Goal: Information Seeking & Learning: Learn about a topic

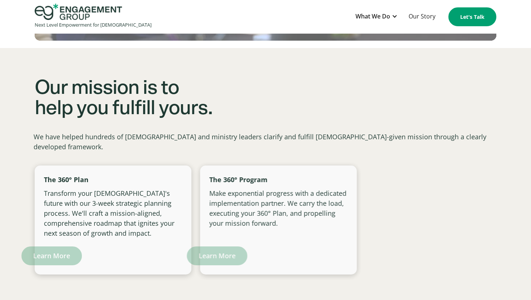
scroll to position [500, 0]
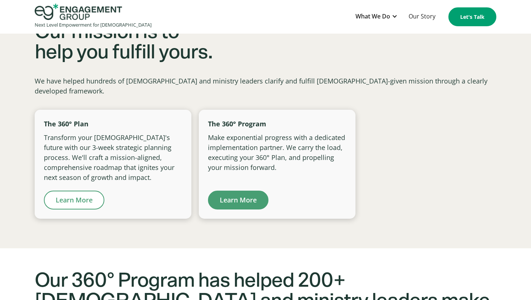
click at [82, 191] on link "Learn More" at bounding box center [74, 199] width 60 height 19
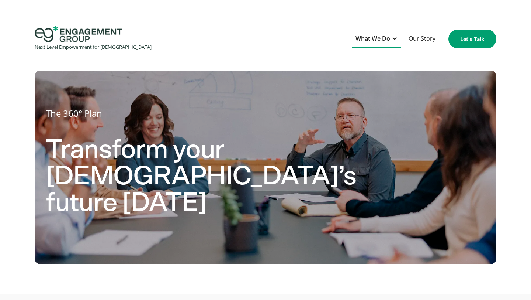
click at [392, 37] on div "What We Do" at bounding box center [376, 39] width 49 height 18
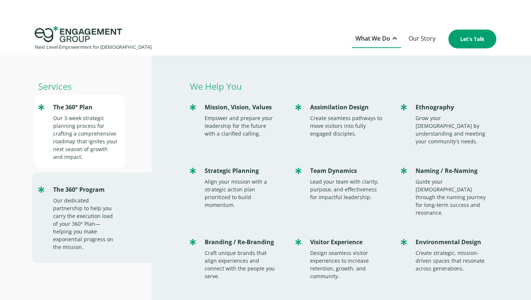
click at [94, 147] on div "Our 3-week strategic planning process for crafting a comprehensive roadmap that…" at bounding box center [85, 137] width 65 height 46
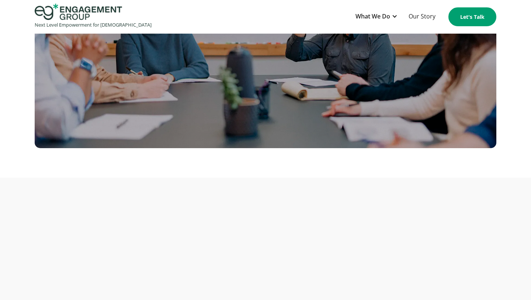
scroll to position [234, 0]
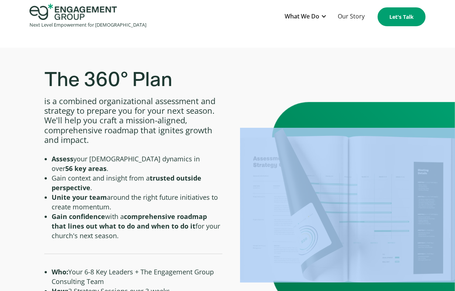
click at [387, 285] on div at bounding box center [347, 205] width 215 height 206
click at [322, 68] on div "The 360° Plan is a combined organizational assessment and strategy to prepare y…" at bounding box center [227, 205] width 455 height 274
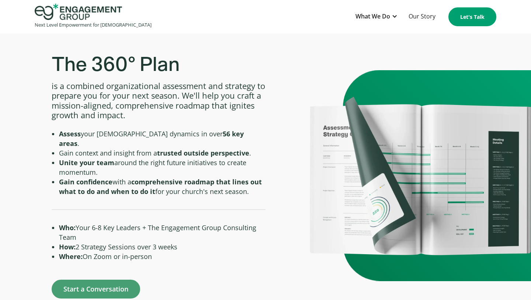
scroll to position [260, 0]
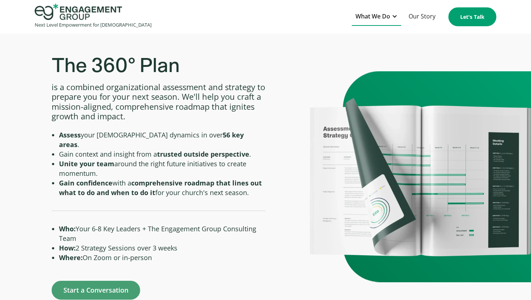
click at [393, 15] on div at bounding box center [395, 16] width 6 height 6
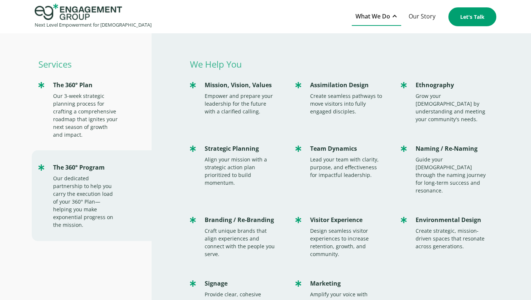
click at [398, 10] on div "What We Do" at bounding box center [376, 17] width 49 height 18
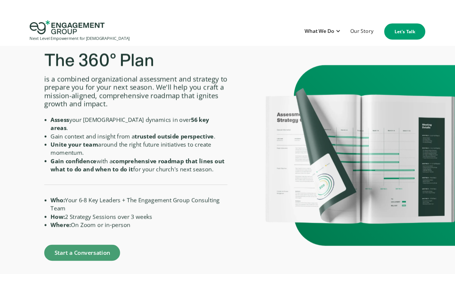
scroll to position [272, 0]
